Goal: Task Accomplishment & Management: Complete application form

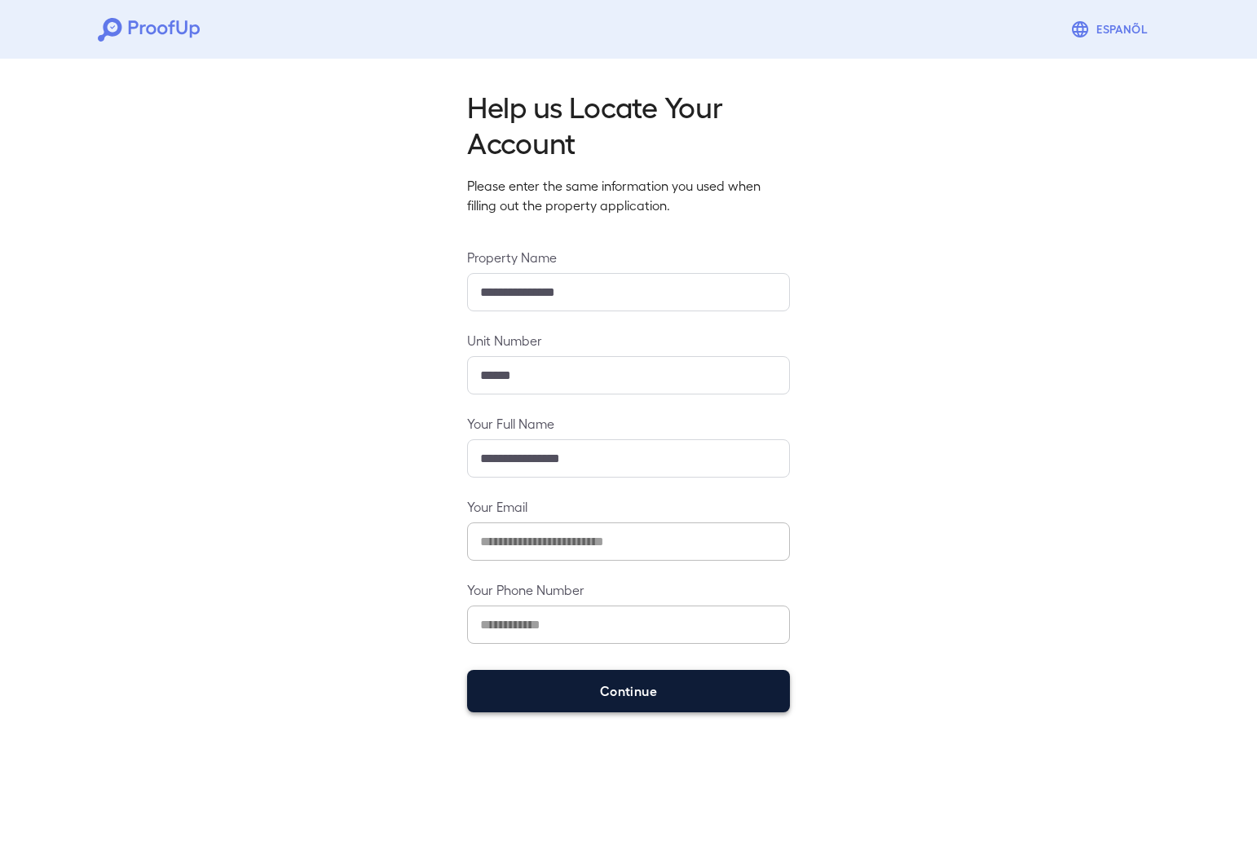
click at [681, 686] on button "Continue" at bounding box center [628, 691] width 323 height 42
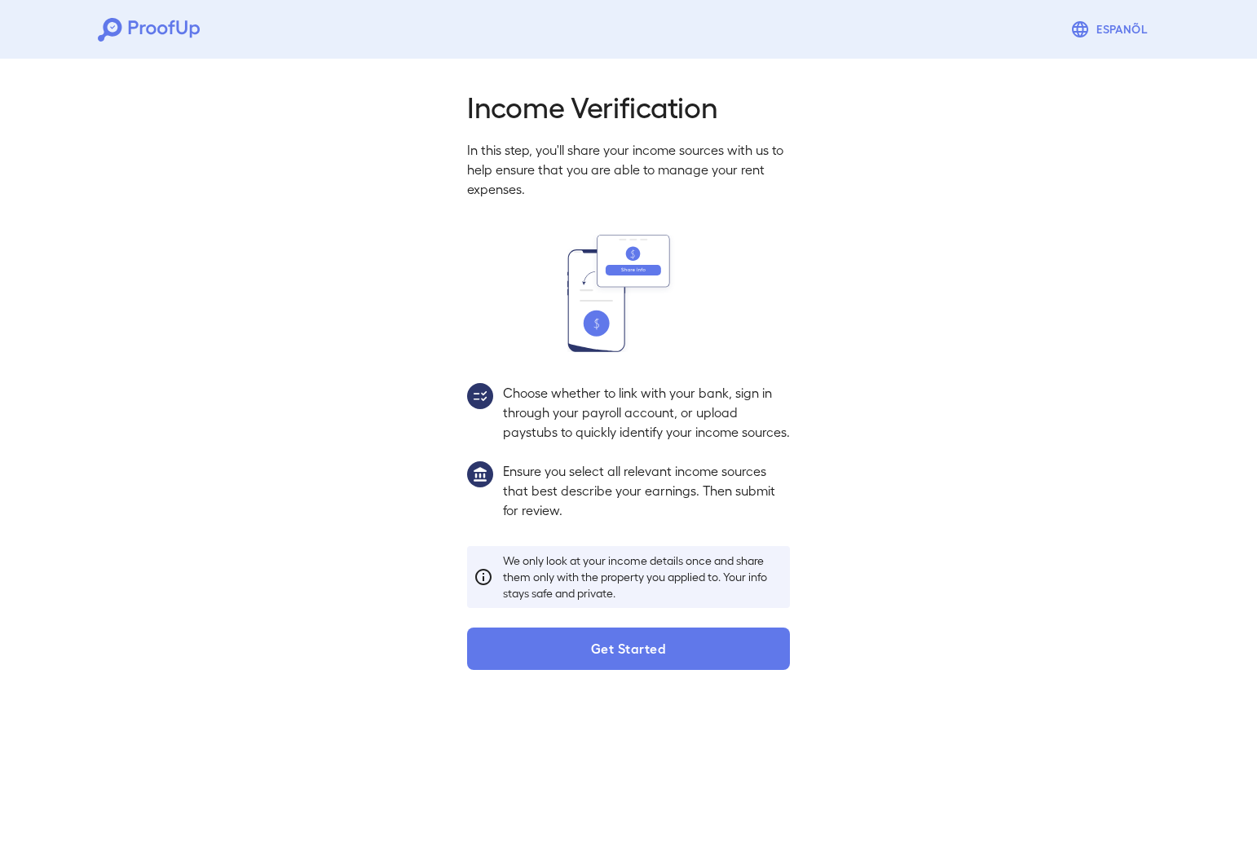
click at [653, 670] on button "Get Started" at bounding box center [628, 649] width 323 height 42
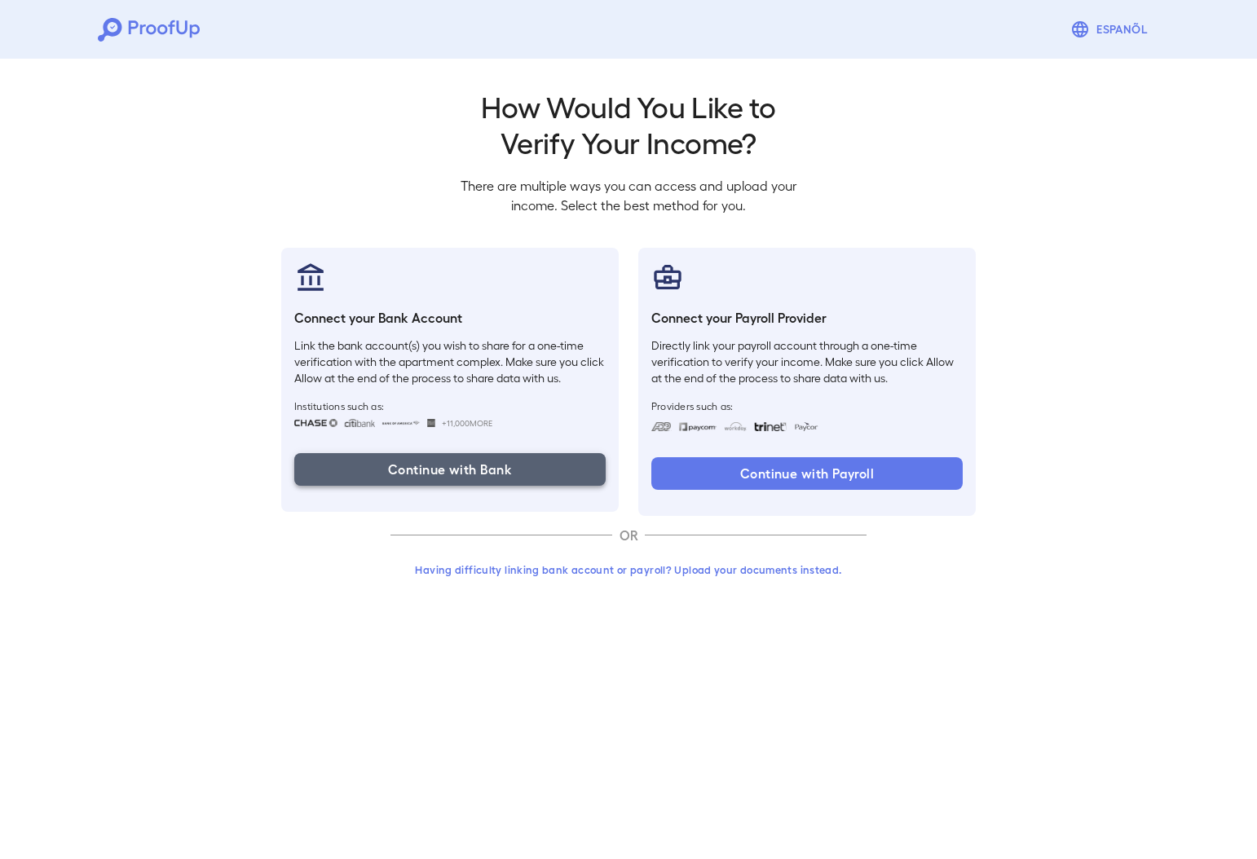
click at [469, 473] on button "Continue with Bank" at bounding box center [449, 469] width 311 height 33
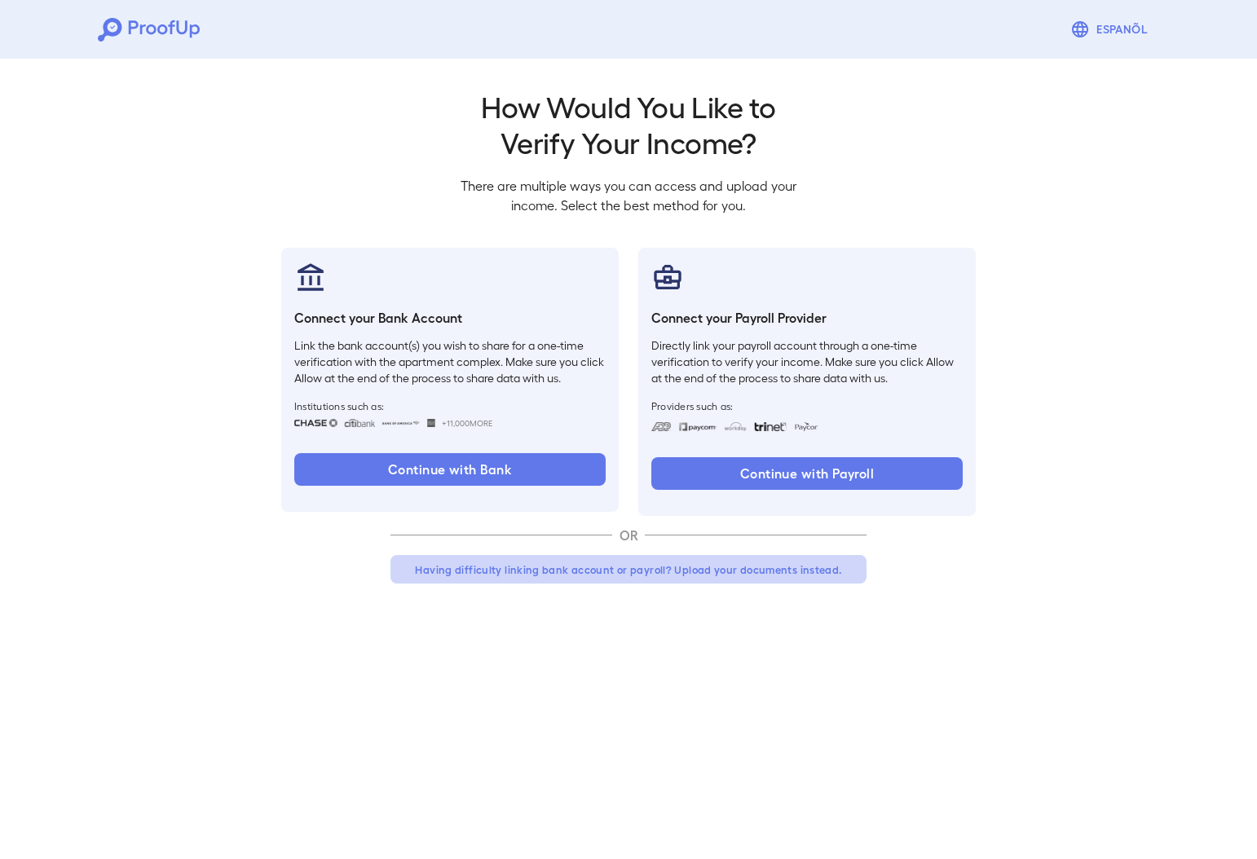
click at [720, 568] on button "Having difficulty linking bank account or payroll? Upload your documents instea…" at bounding box center [629, 569] width 476 height 29
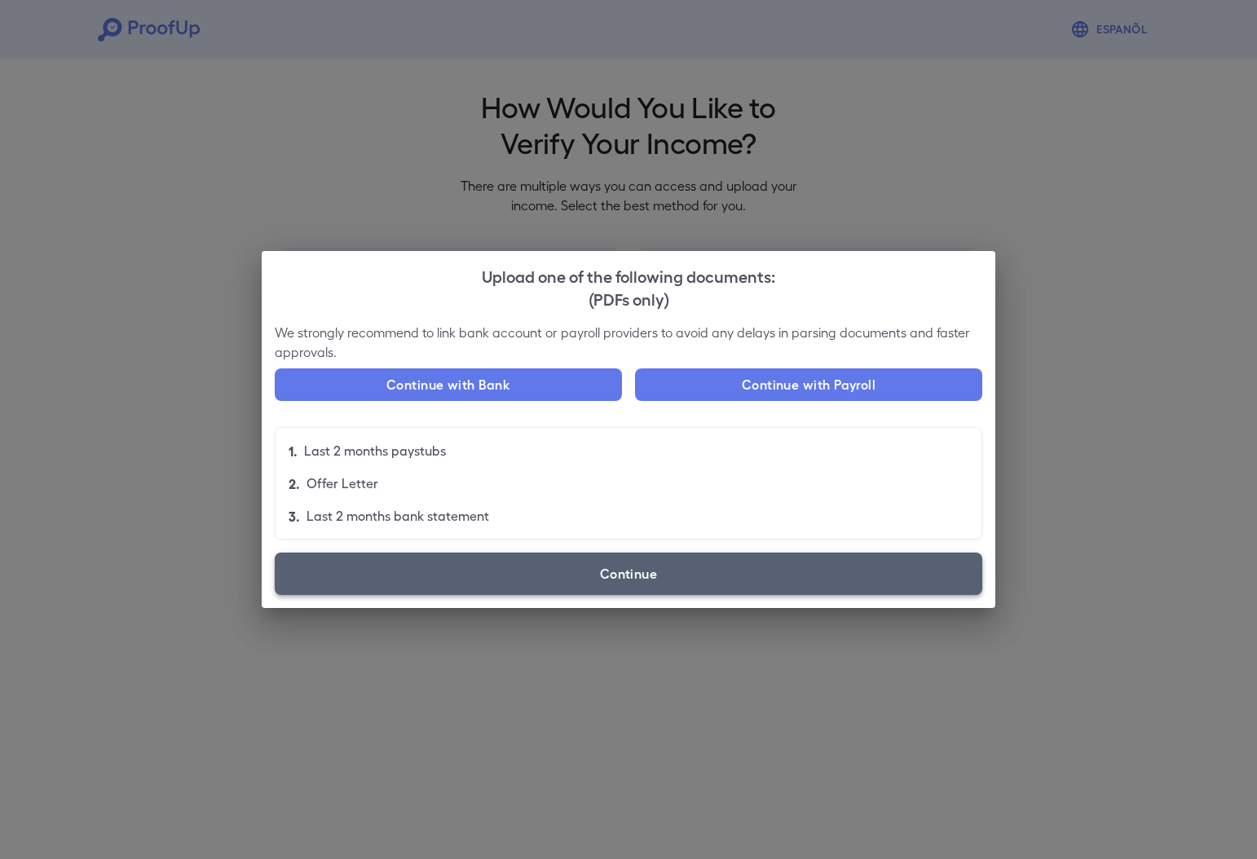
click at [656, 579] on label "Continue" at bounding box center [629, 574] width 708 height 42
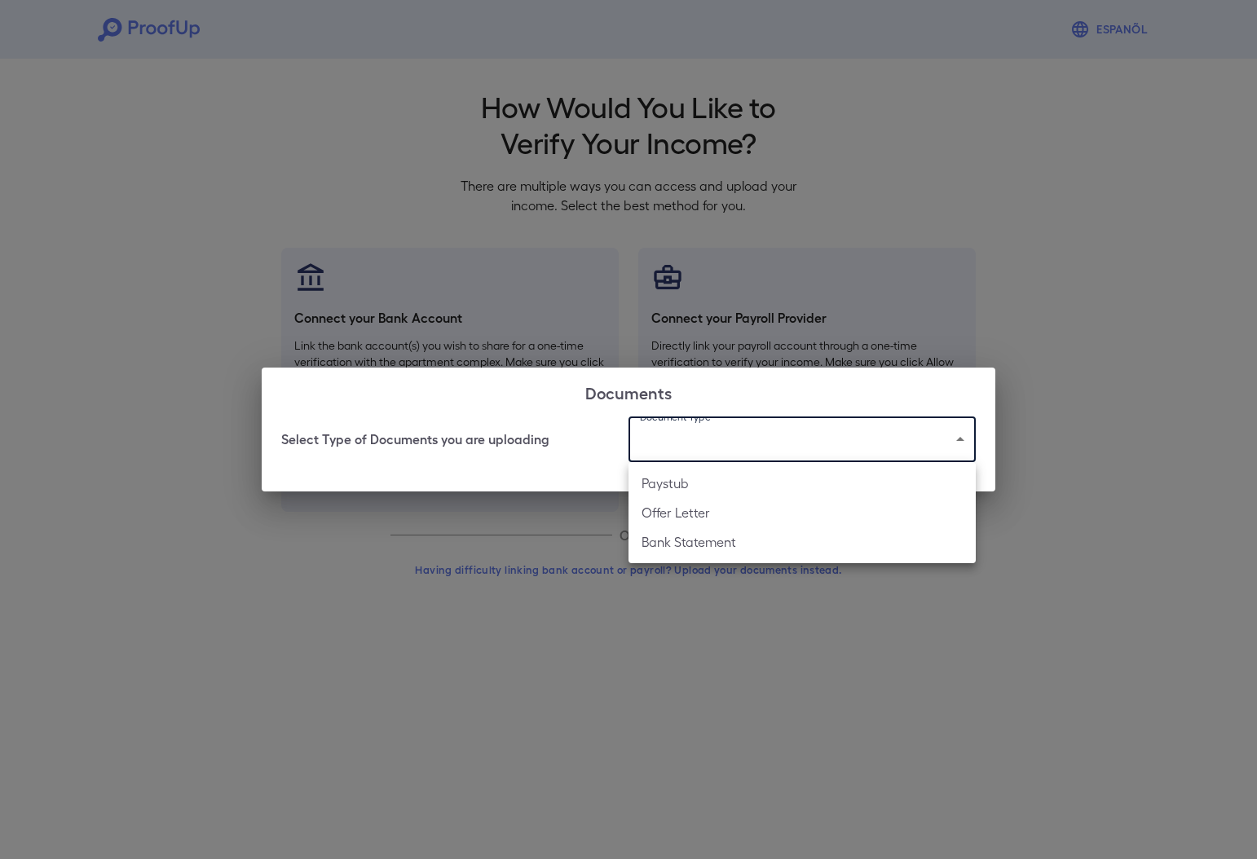
click at [735, 442] on body "Espanõl Go back How Would You Like to Verify Your Income? There are multiple wa…" at bounding box center [628, 311] width 1257 height 623
click at [710, 541] on li "Bank Statement" at bounding box center [802, 541] width 347 height 29
type input "**********"
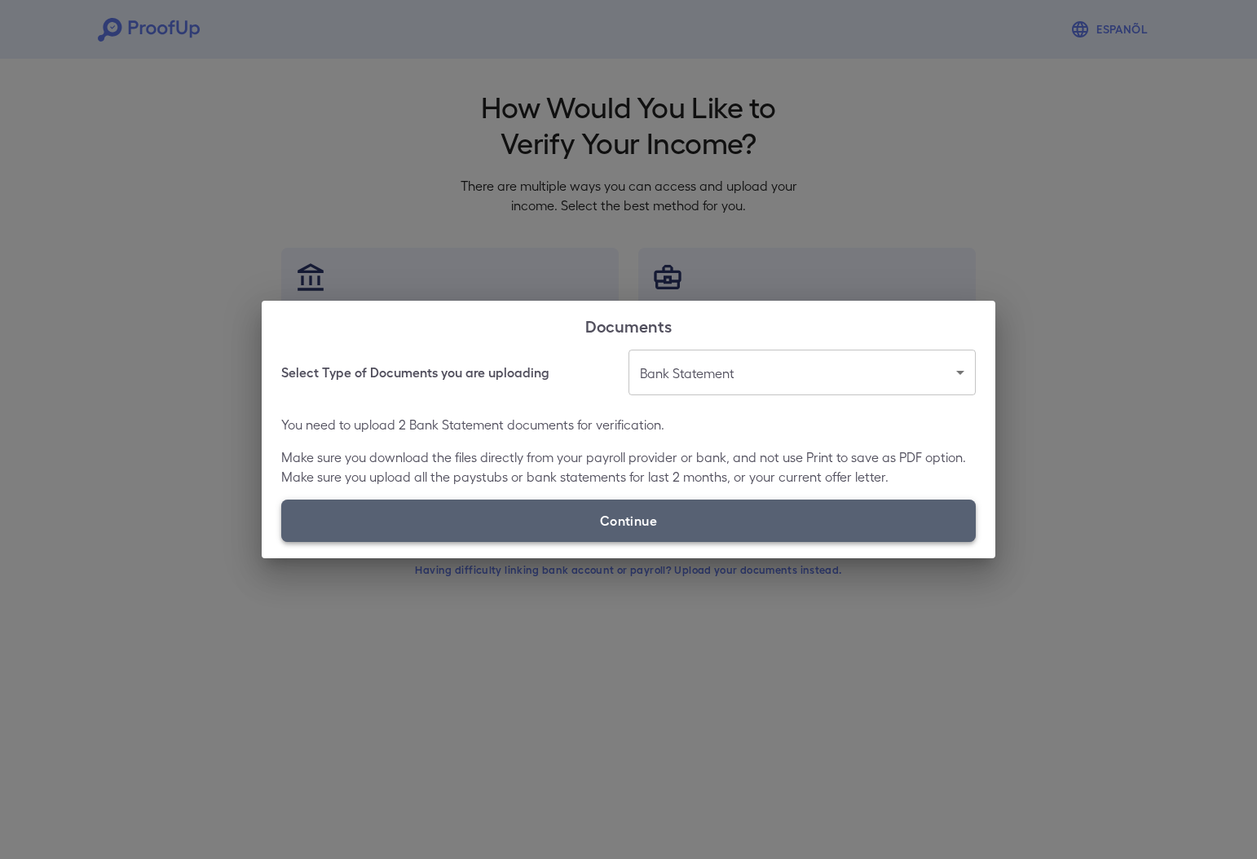
click at [676, 524] on label "Continue" at bounding box center [628, 521] width 695 height 42
click at [282, 541] on input "Continue" at bounding box center [281, 541] width 1 height 1
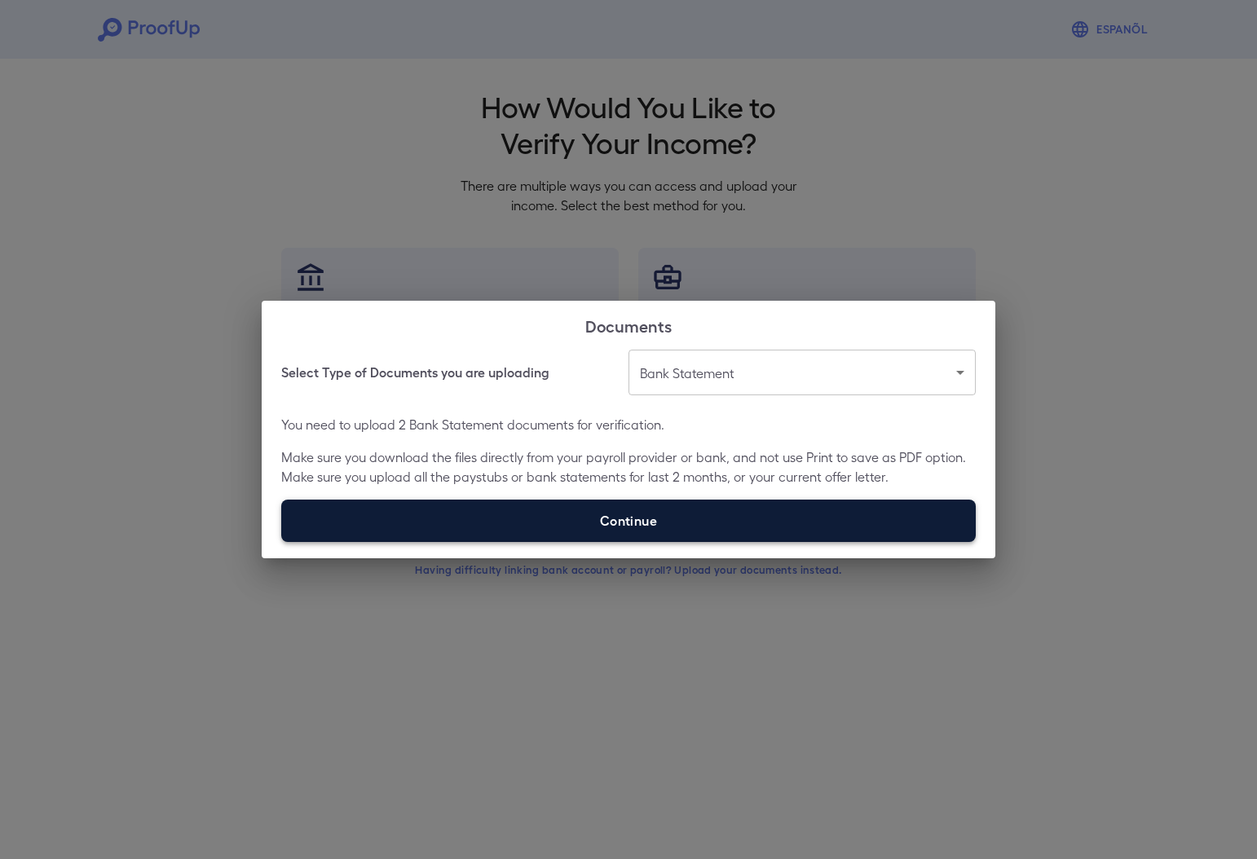
type input "**********"
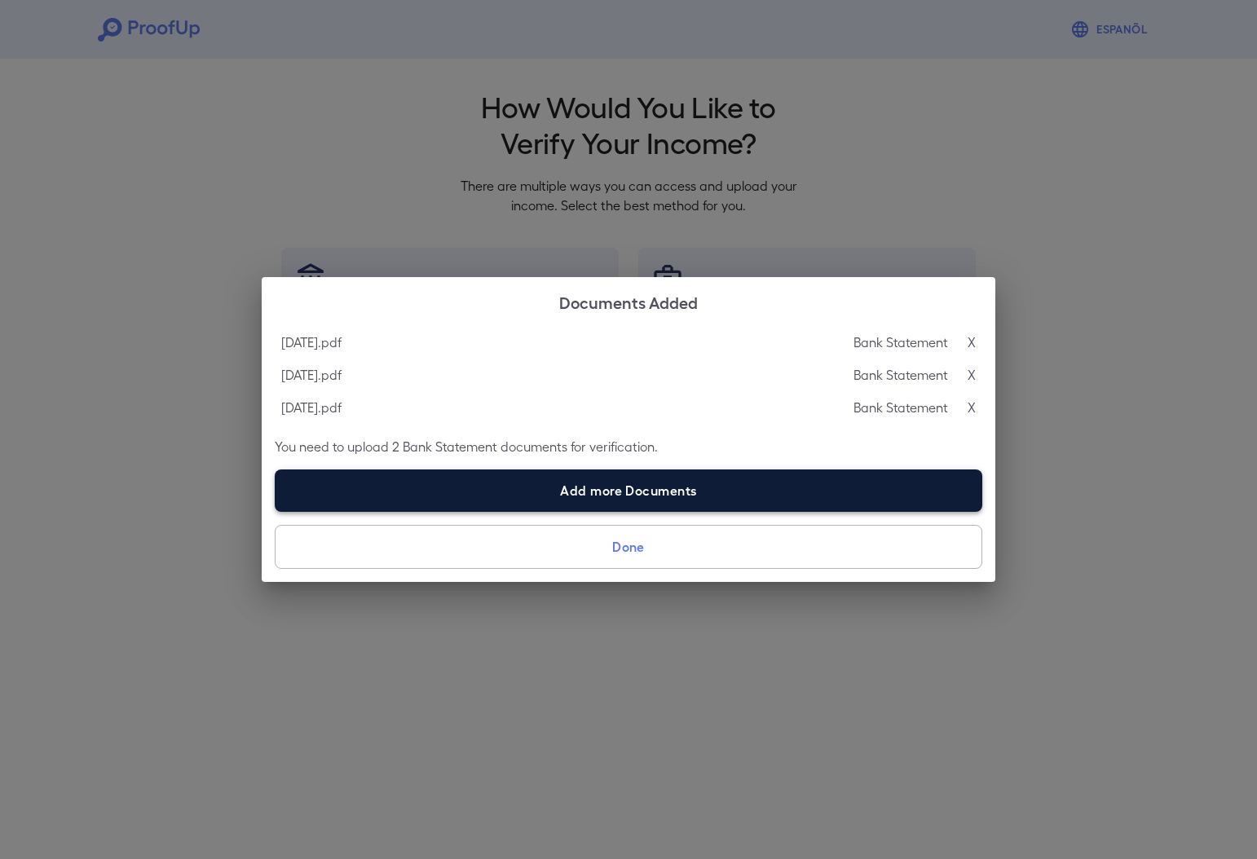
click at [638, 496] on label "Add more Documents" at bounding box center [629, 491] width 708 height 42
click at [276, 511] on input "Add more Documents" at bounding box center [275, 511] width 1 height 1
click at [709, 496] on label "Add more Documents" at bounding box center [629, 491] width 708 height 42
click at [276, 511] on input "Add more Documents" at bounding box center [275, 511] width 1 height 1
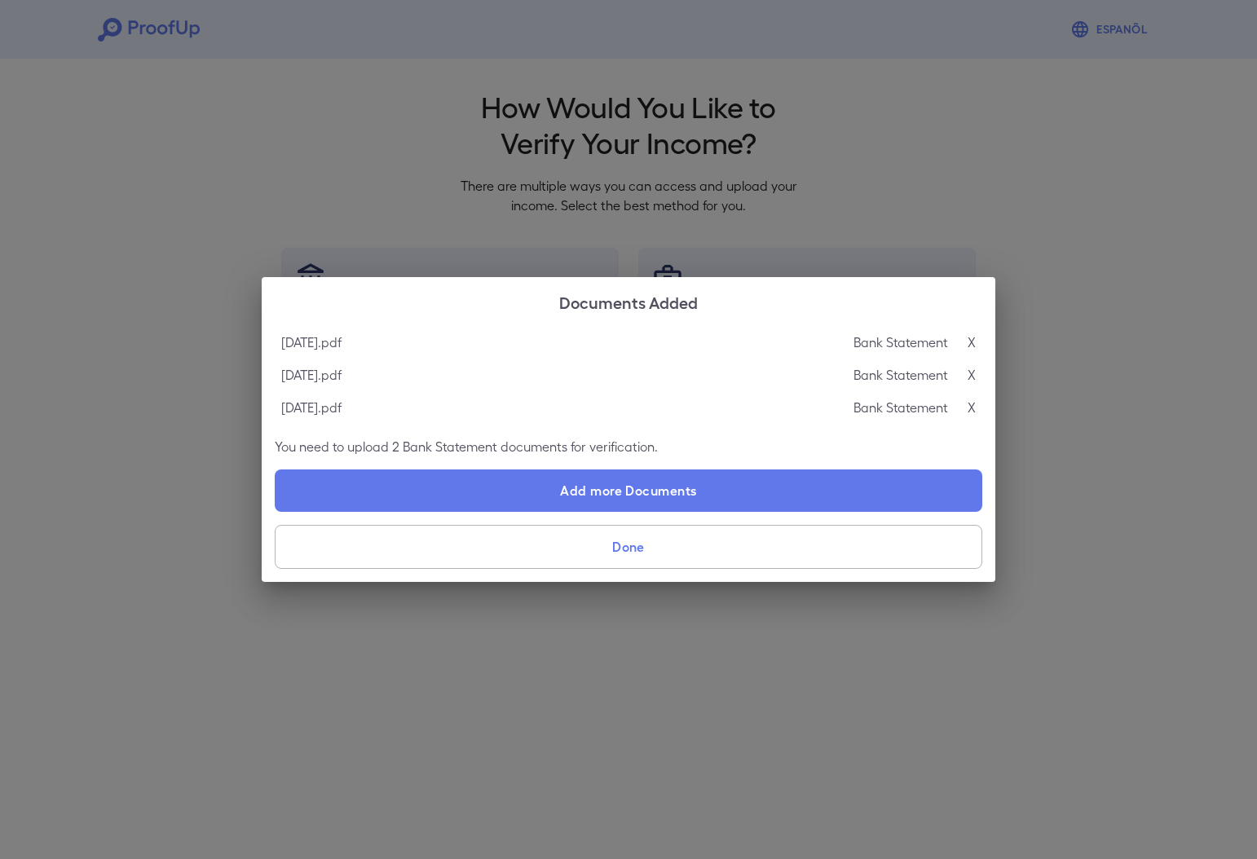
type input "**********"
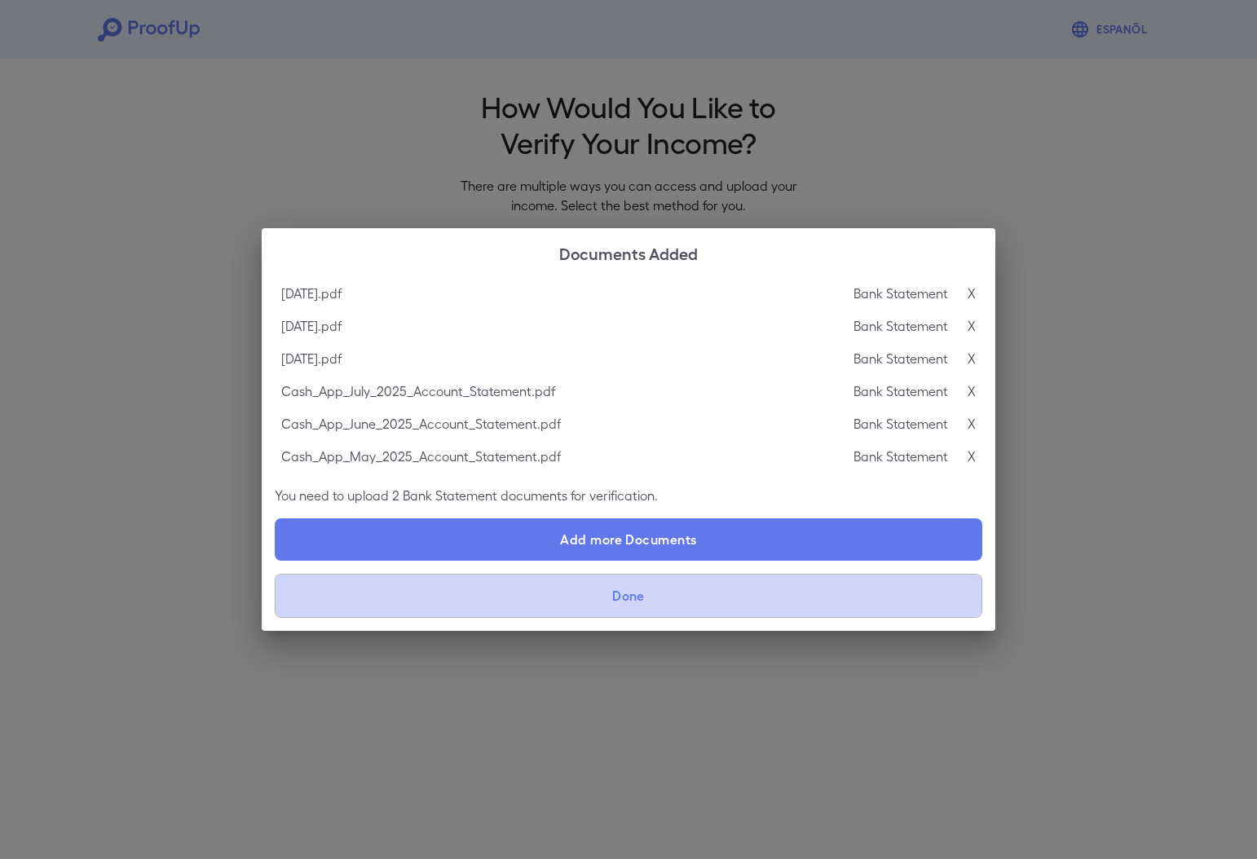
click at [823, 602] on button "Done" at bounding box center [629, 596] width 708 height 44
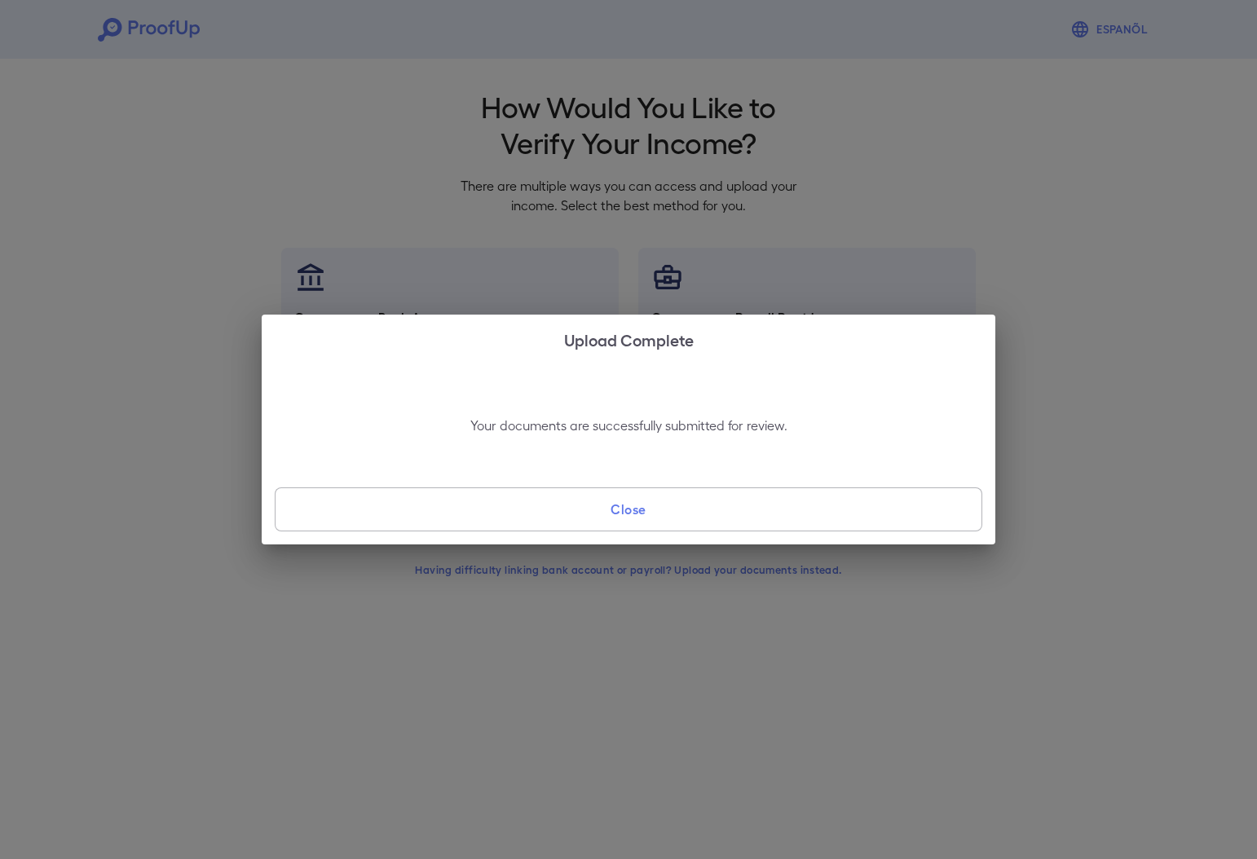
click at [716, 516] on button "Close" at bounding box center [629, 510] width 708 height 44
